Goal: Task Accomplishment & Management: Complete application form

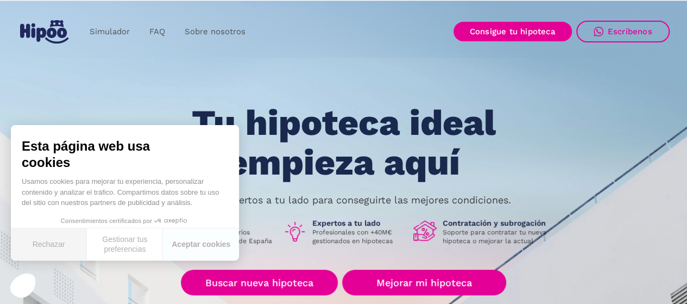
click at [50, 240] on button "Rechazar" at bounding box center [49, 244] width 76 height 32
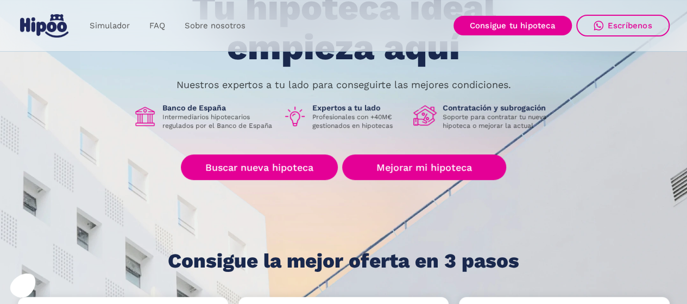
scroll to position [109, 0]
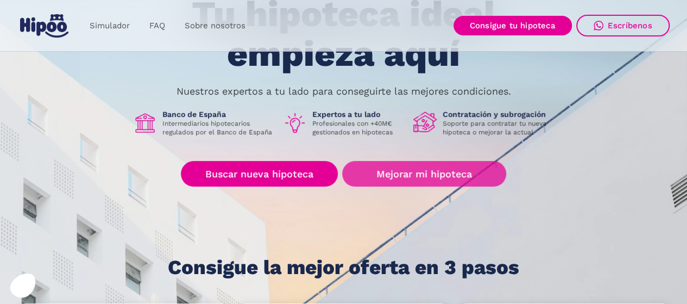
click at [397, 171] on link "Mejorar mi hipoteca" at bounding box center [423, 174] width 163 height 26
click at [433, 166] on link "Mejorar mi hipoteca" at bounding box center [423, 174] width 163 height 26
